Goal: Browse casually

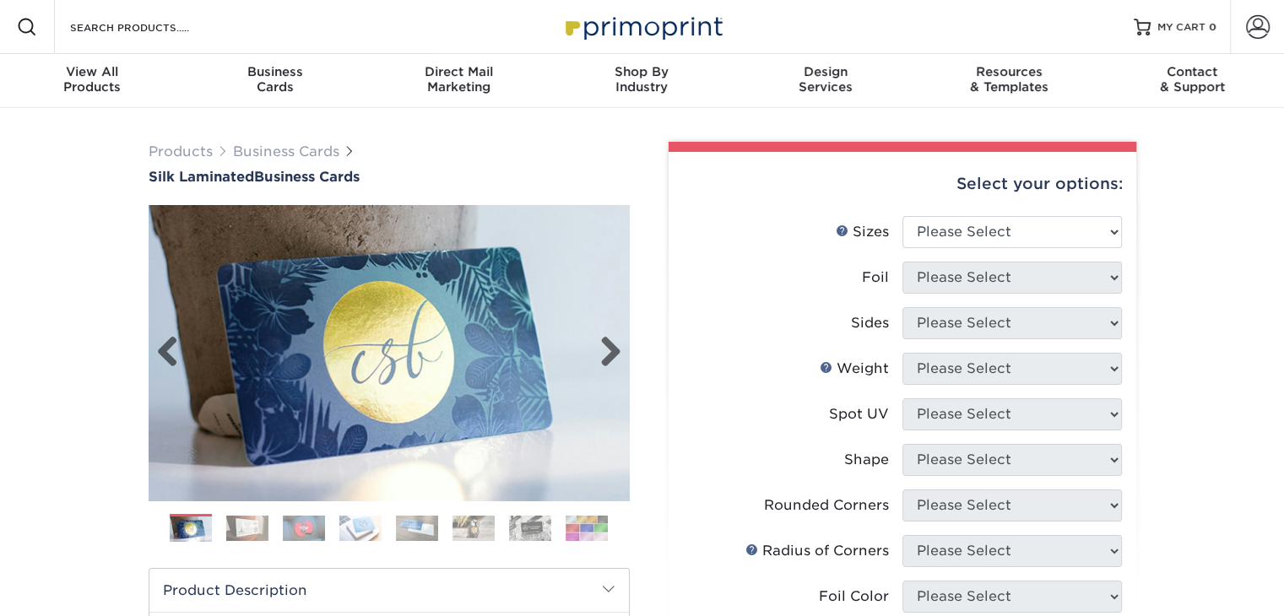
scroll to position [54, 0]
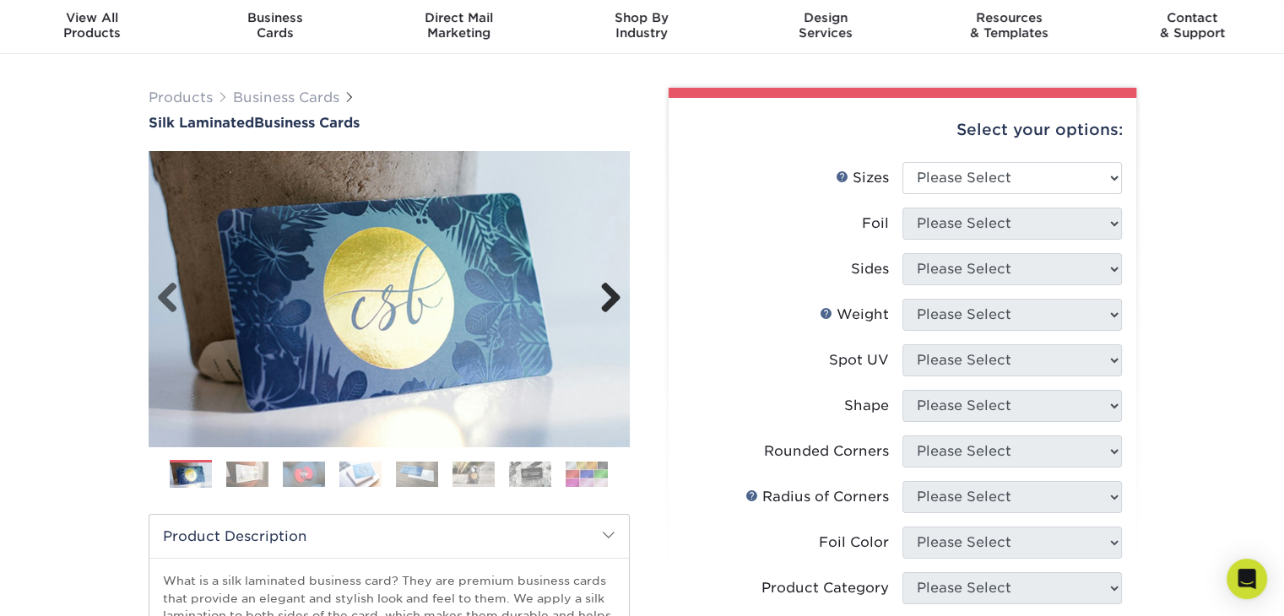
click at [615, 302] on link "Next" at bounding box center [605, 299] width 34 height 34
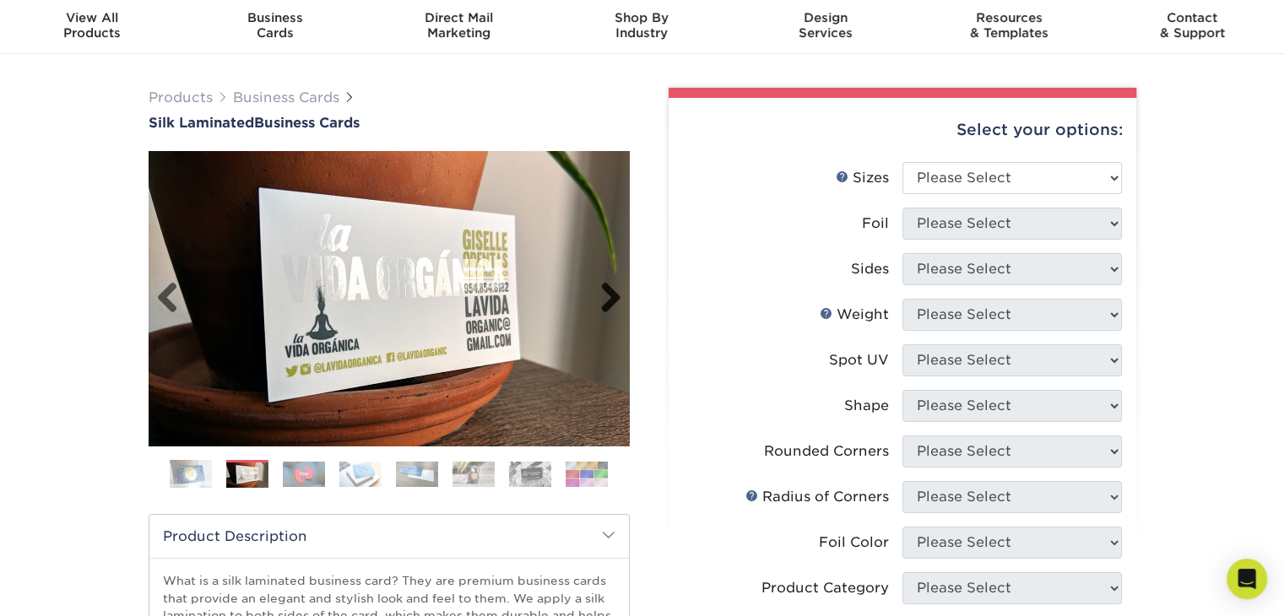
click at [615, 302] on link "Next" at bounding box center [605, 299] width 34 height 34
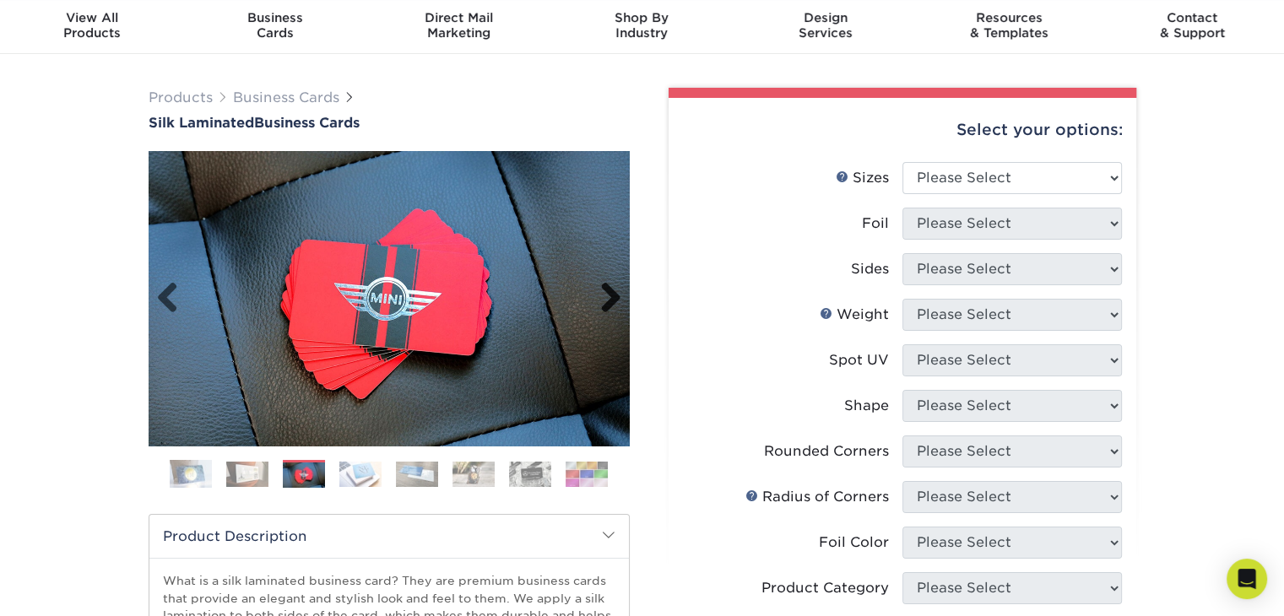
click at [615, 302] on link "Next" at bounding box center [605, 299] width 34 height 34
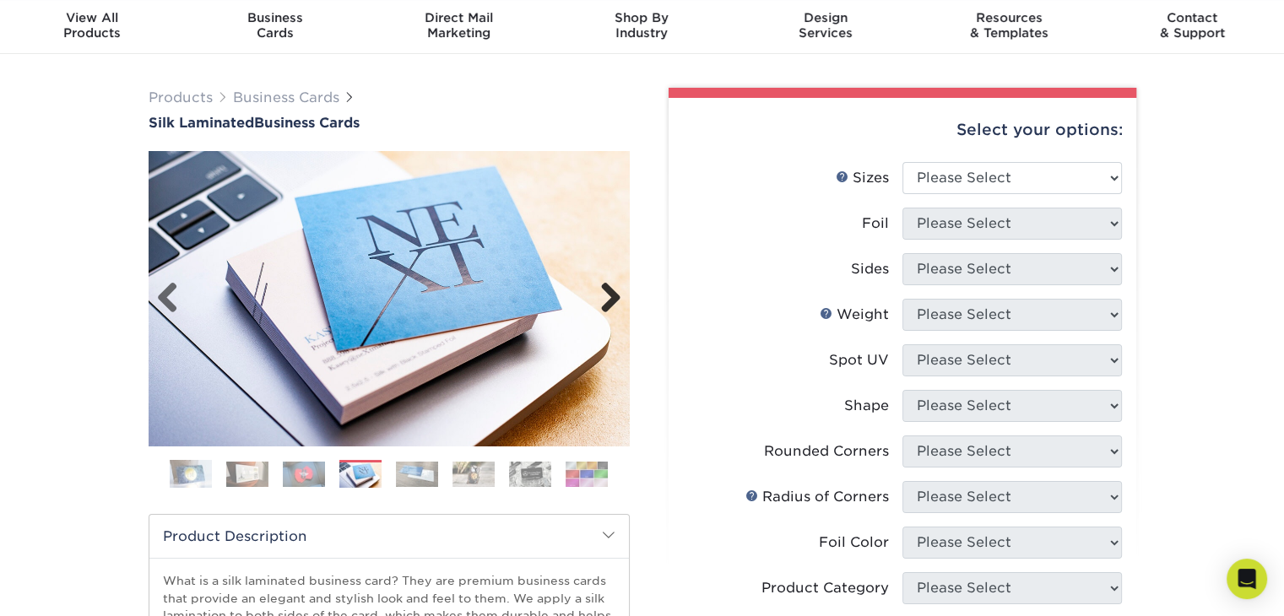
click at [615, 302] on link "Next" at bounding box center [605, 299] width 34 height 34
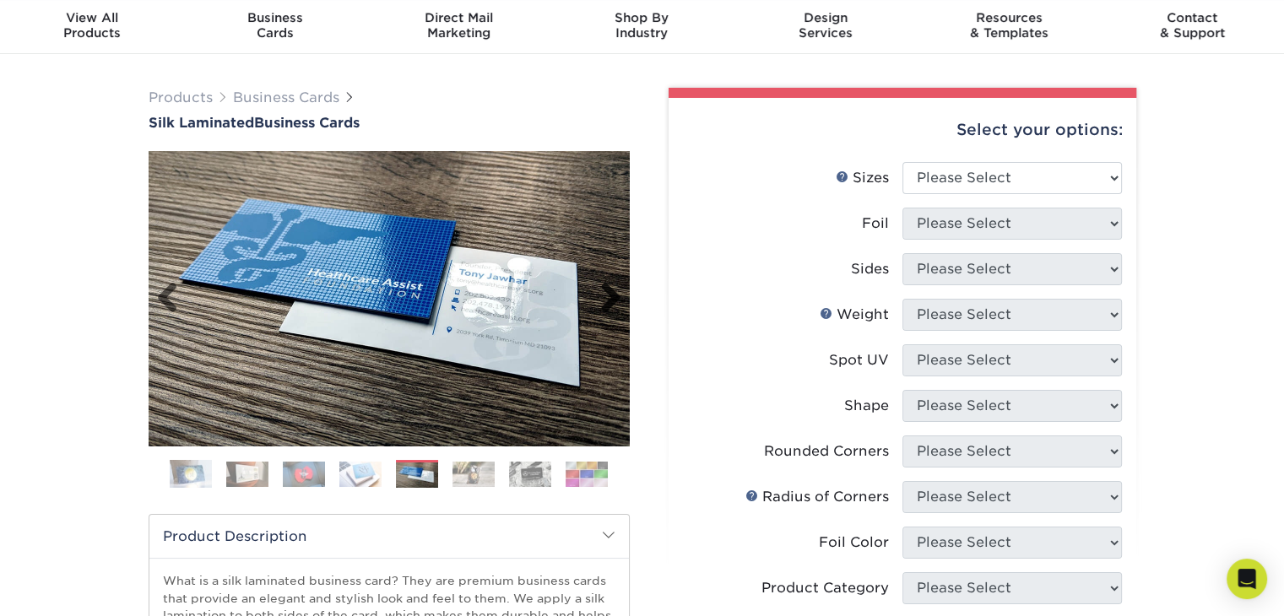
click at [615, 302] on link "Next" at bounding box center [605, 299] width 34 height 34
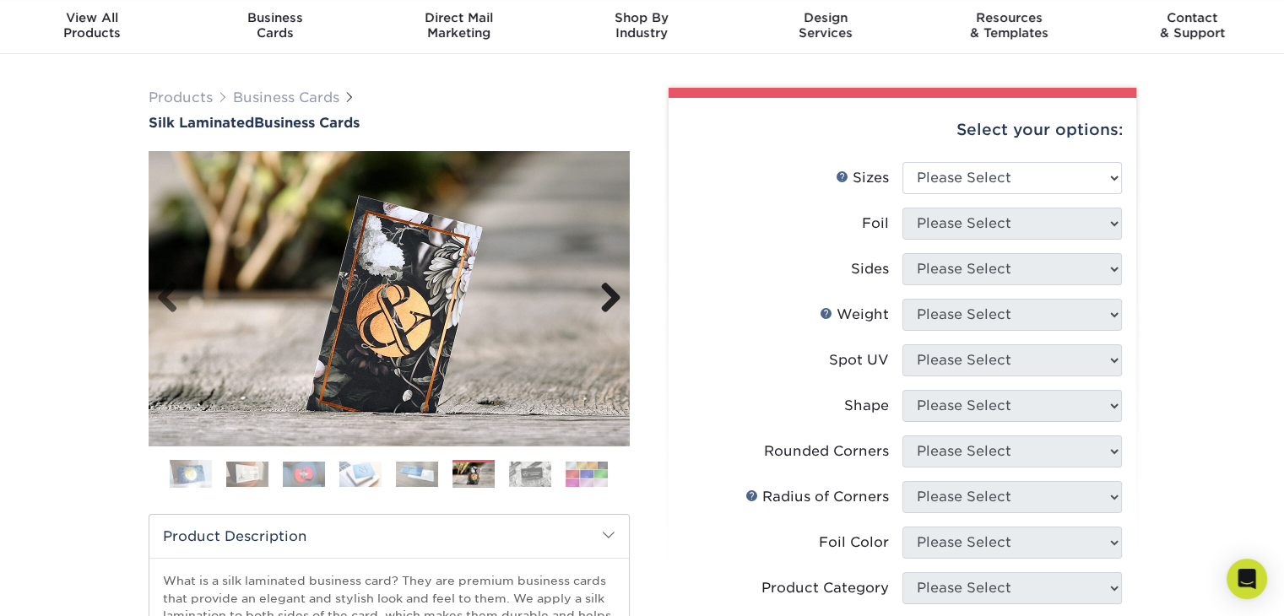
click at [615, 302] on link "Next" at bounding box center [605, 299] width 34 height 34
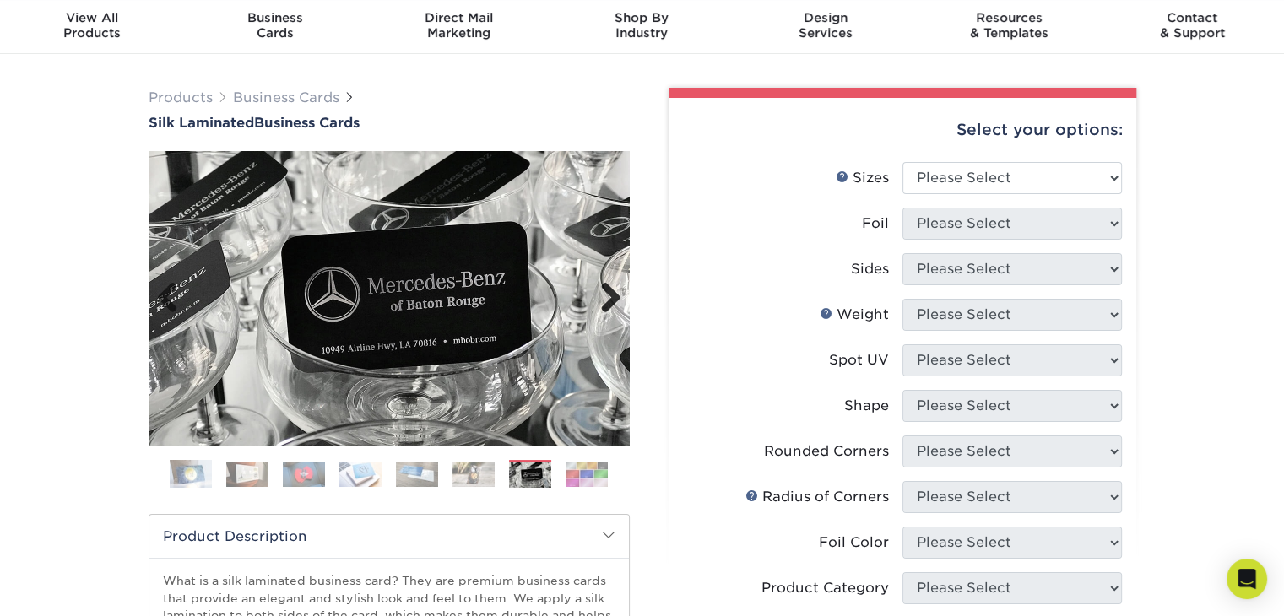
click at [615, 302] on link "Next" at bounding box center [605, 299] width 34 height 34
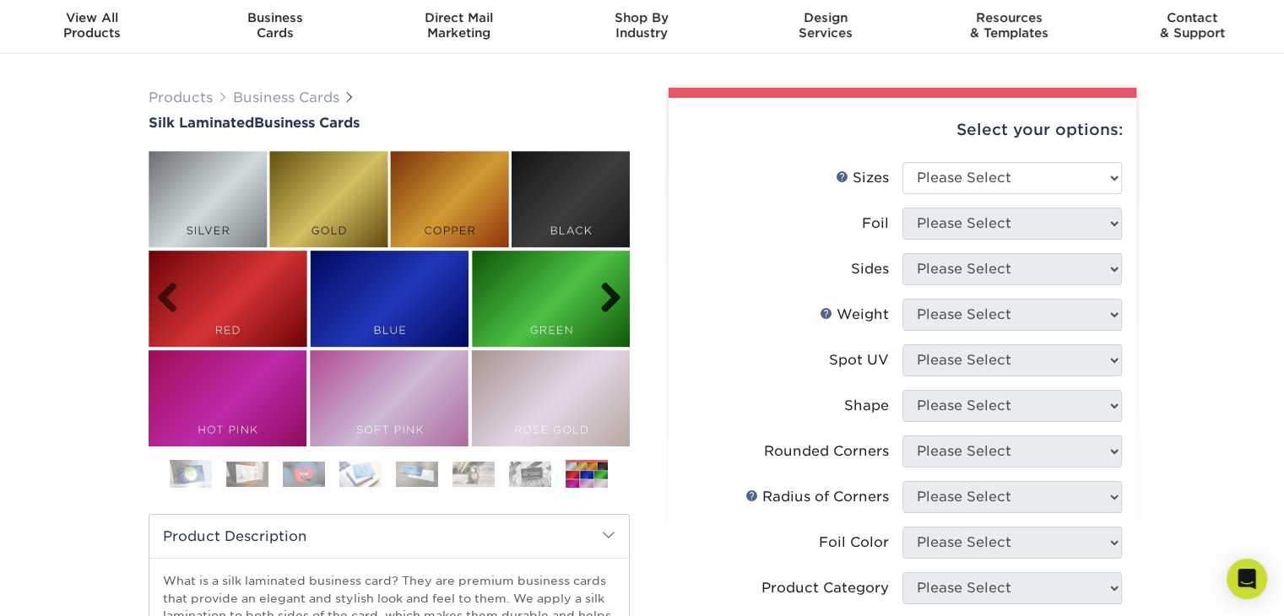
click at [613, 299] on link "Next" at bounding box center [605, 299] width 34 height 34
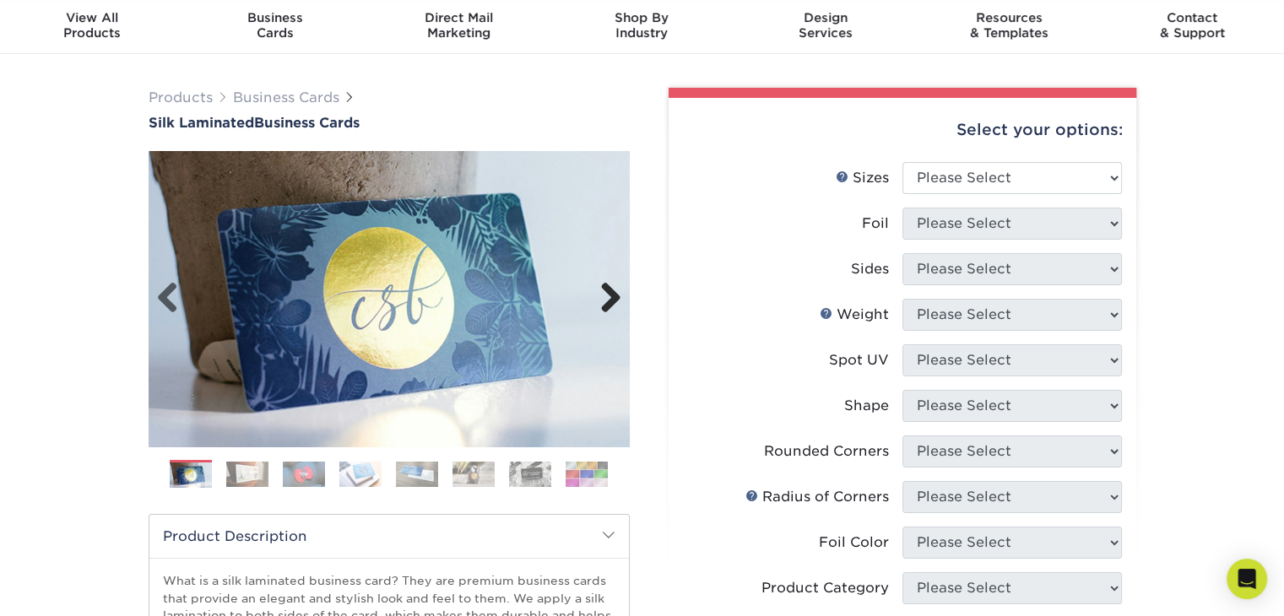
click at [613, 299] on link "Next" at bounding box center [605, 299] width 34 height 34
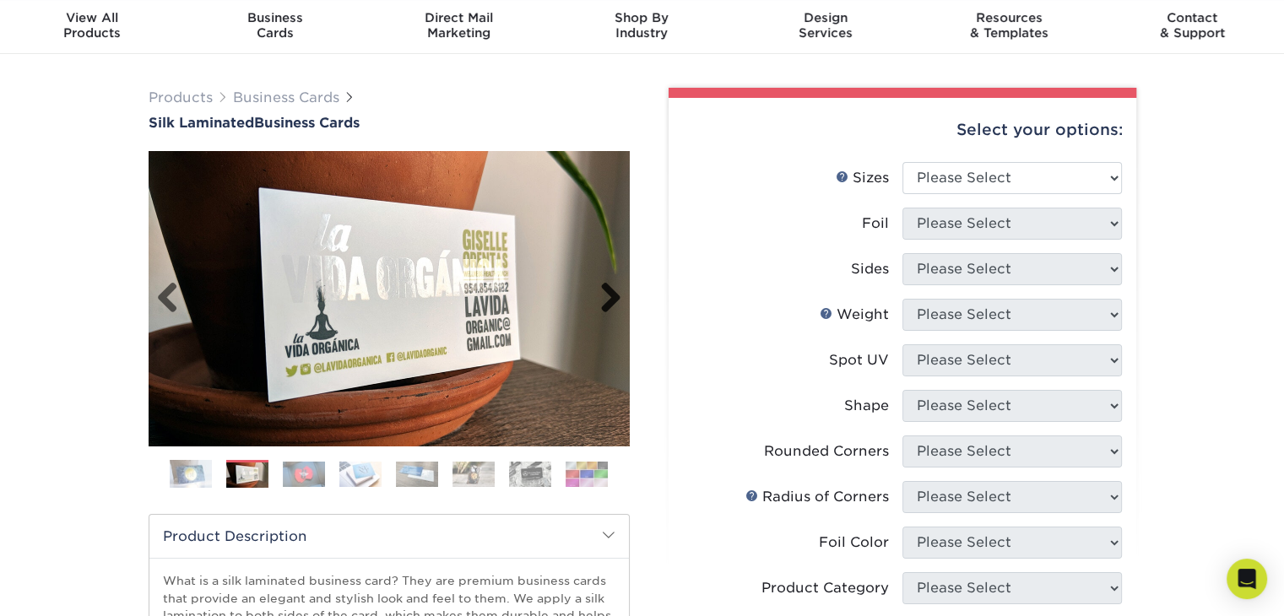
click at [613, 299] on link "Next" at bounding box center [605, 299] width 34 height 34
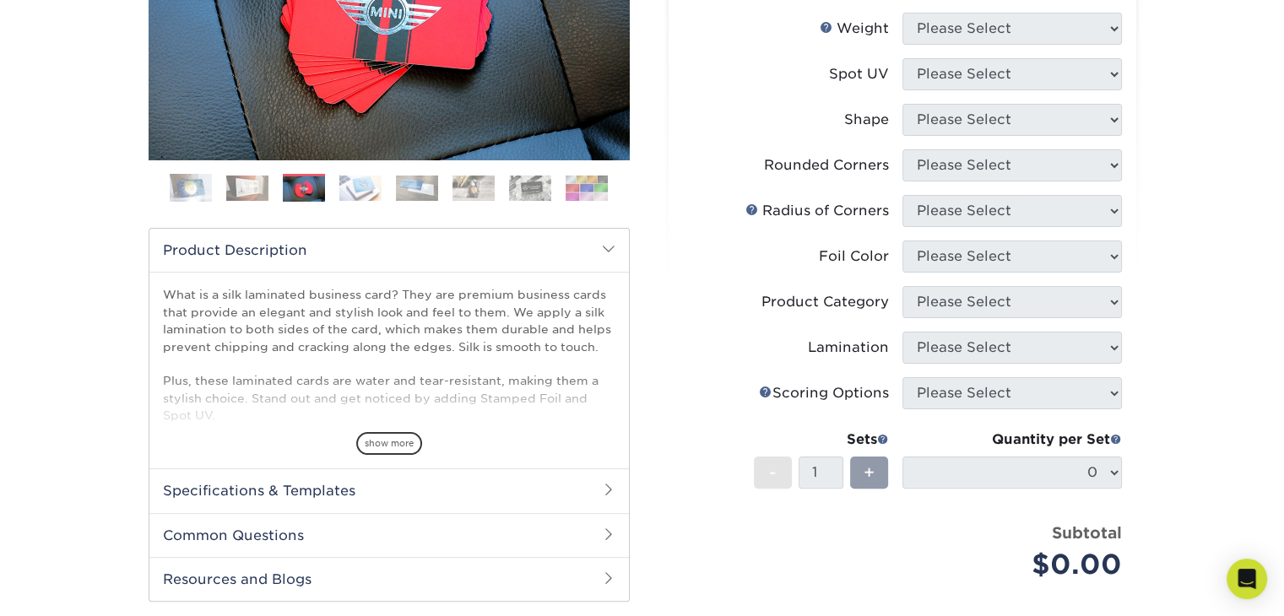
scroll to position [345, 0]
